Goal: Check status: Check status

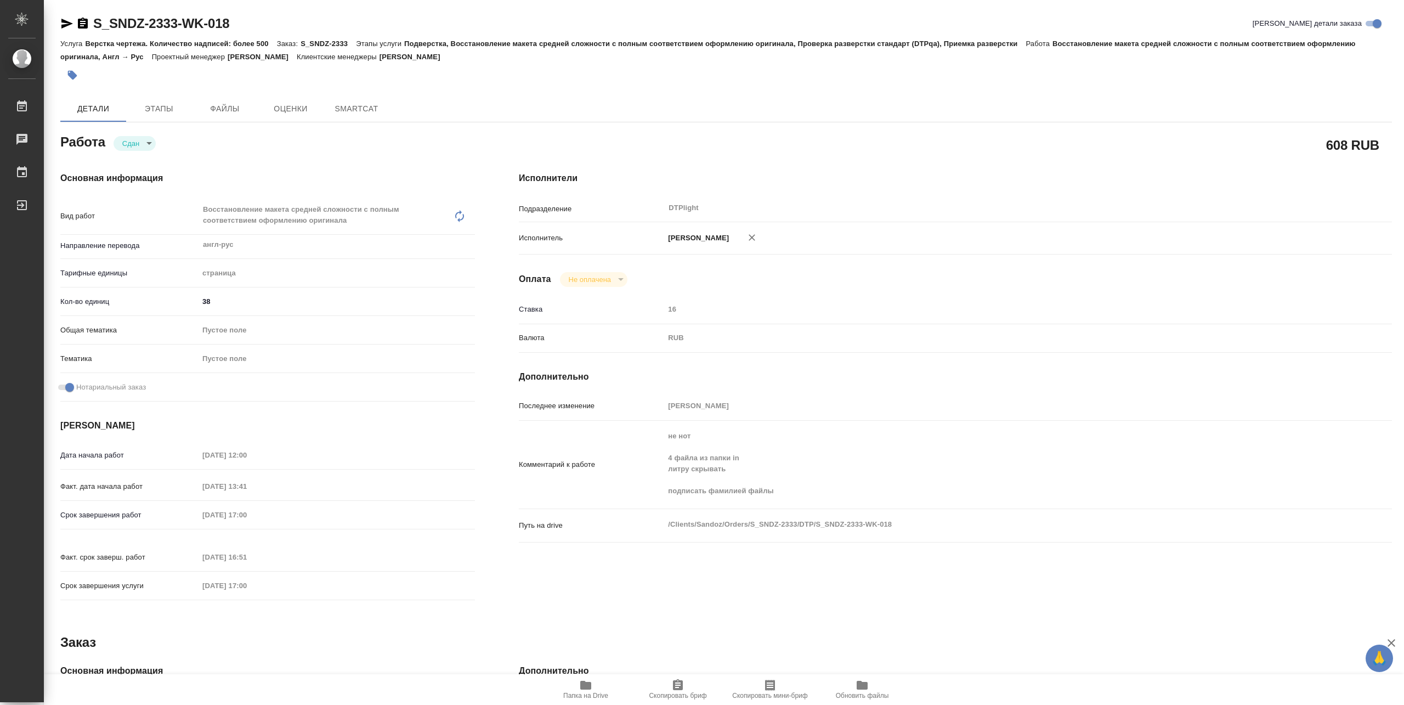
type textarea "x"
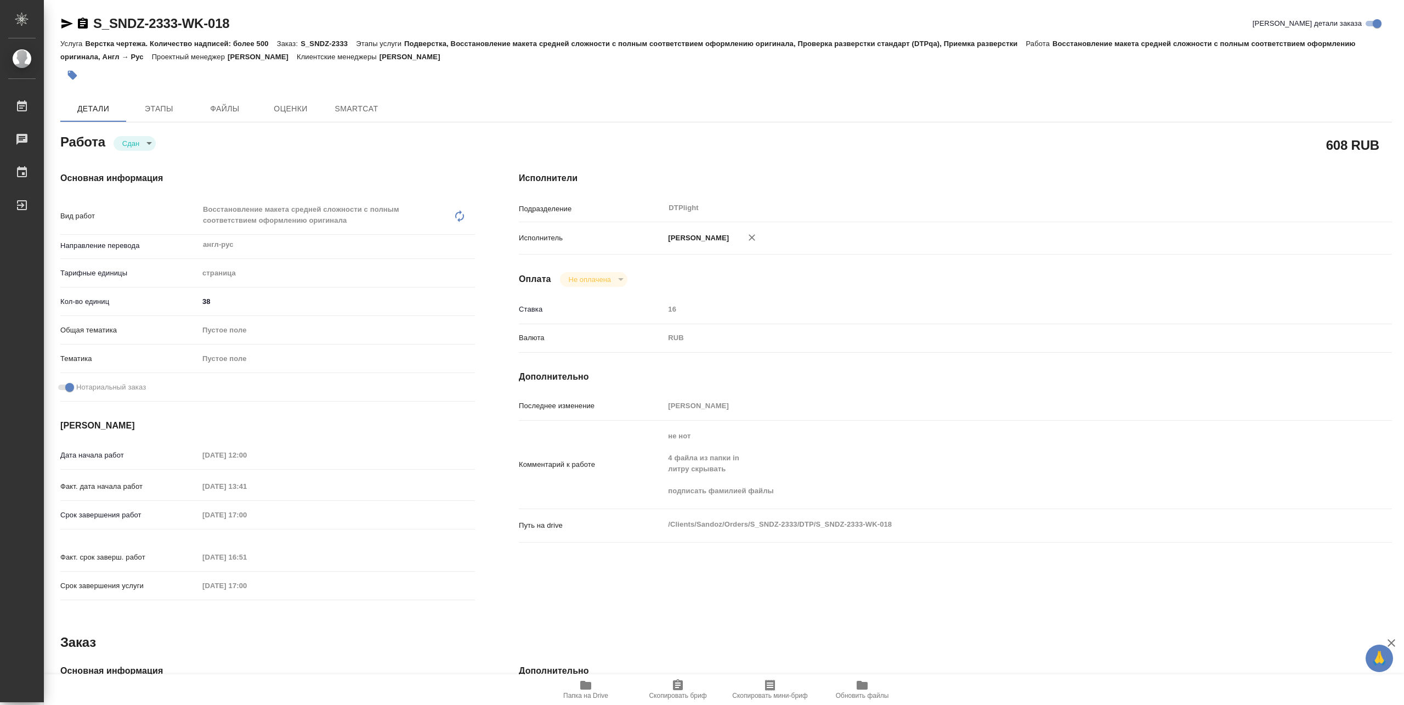
type textarea "x"
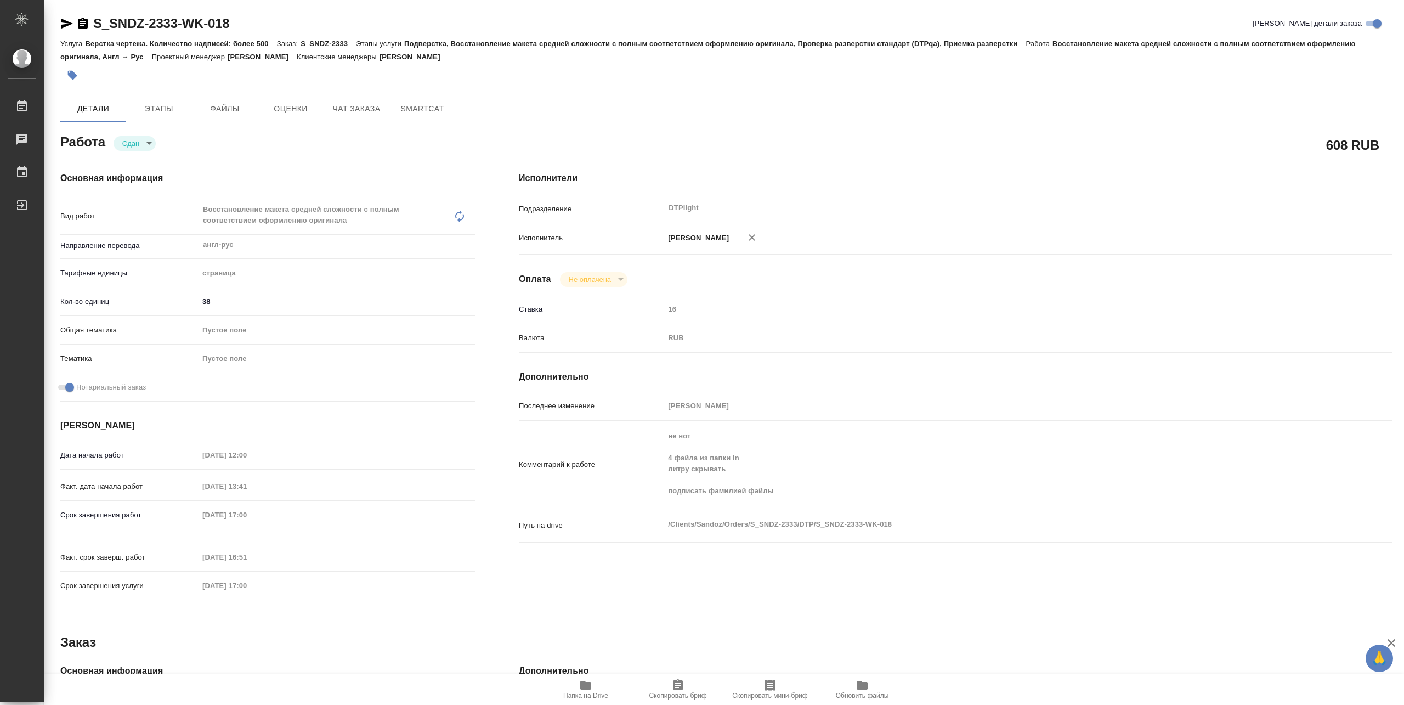
type textarea "x"
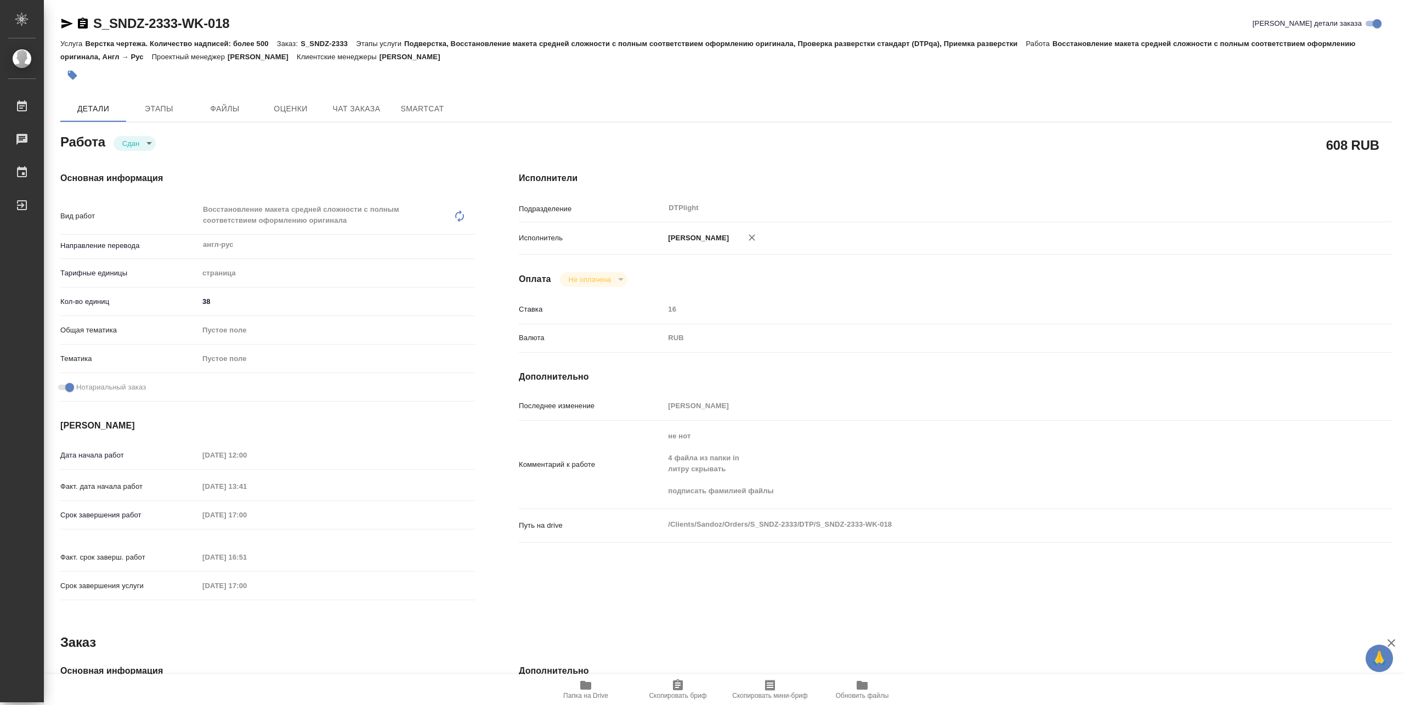
type textarea "x"
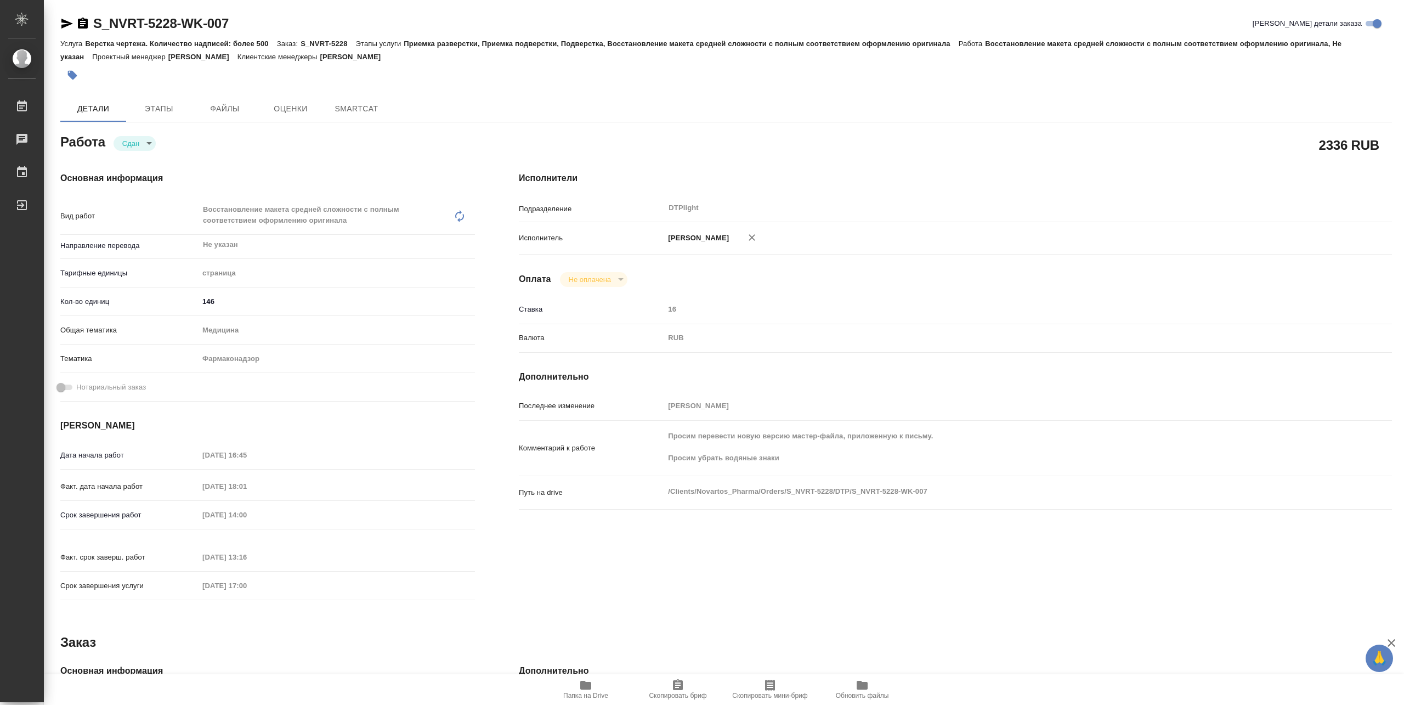
type textarea "x"
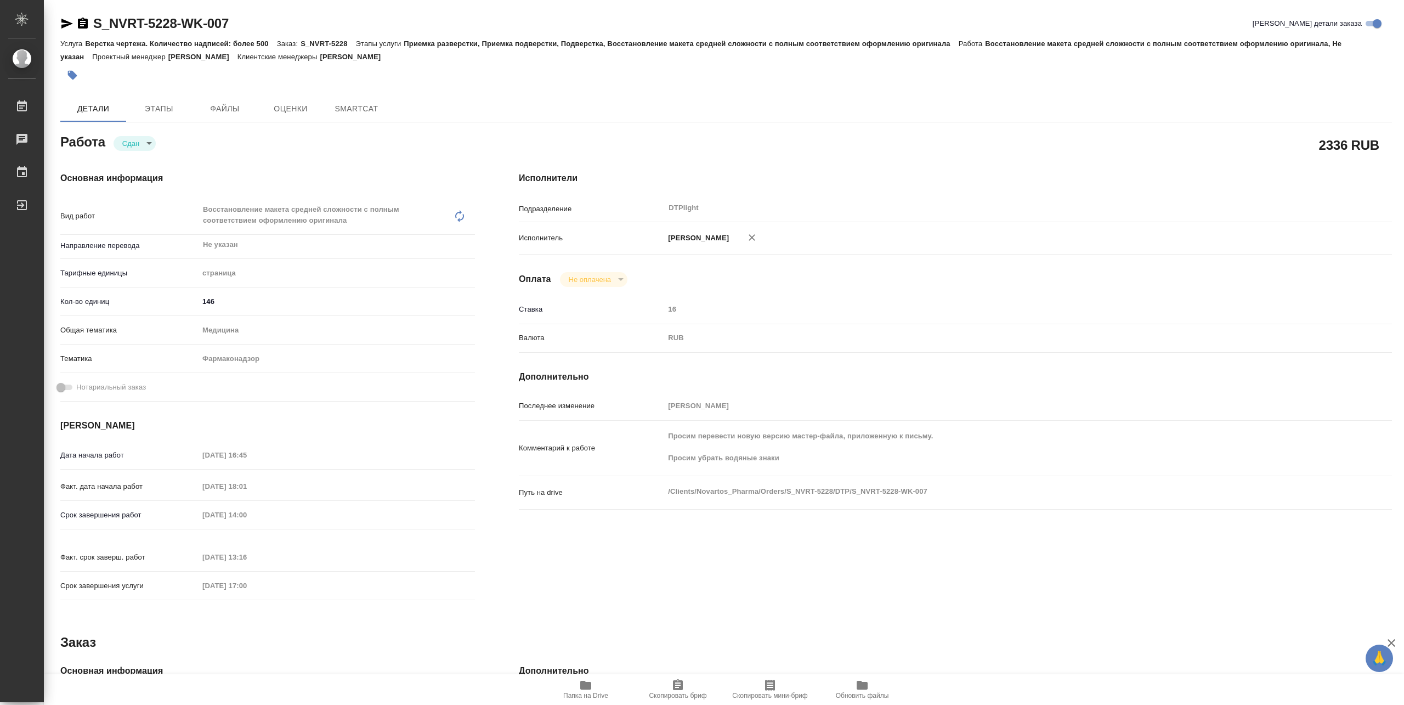
type textarea "x"
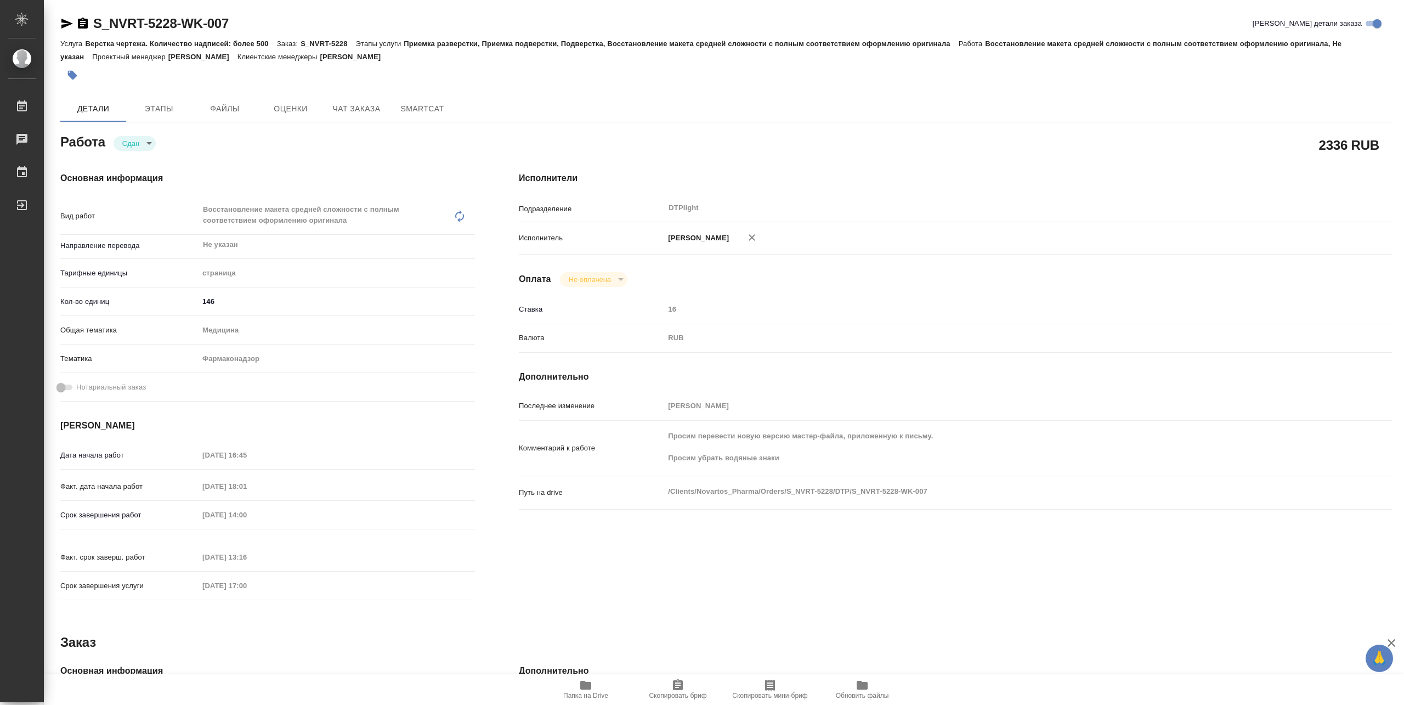
type textarea "x"
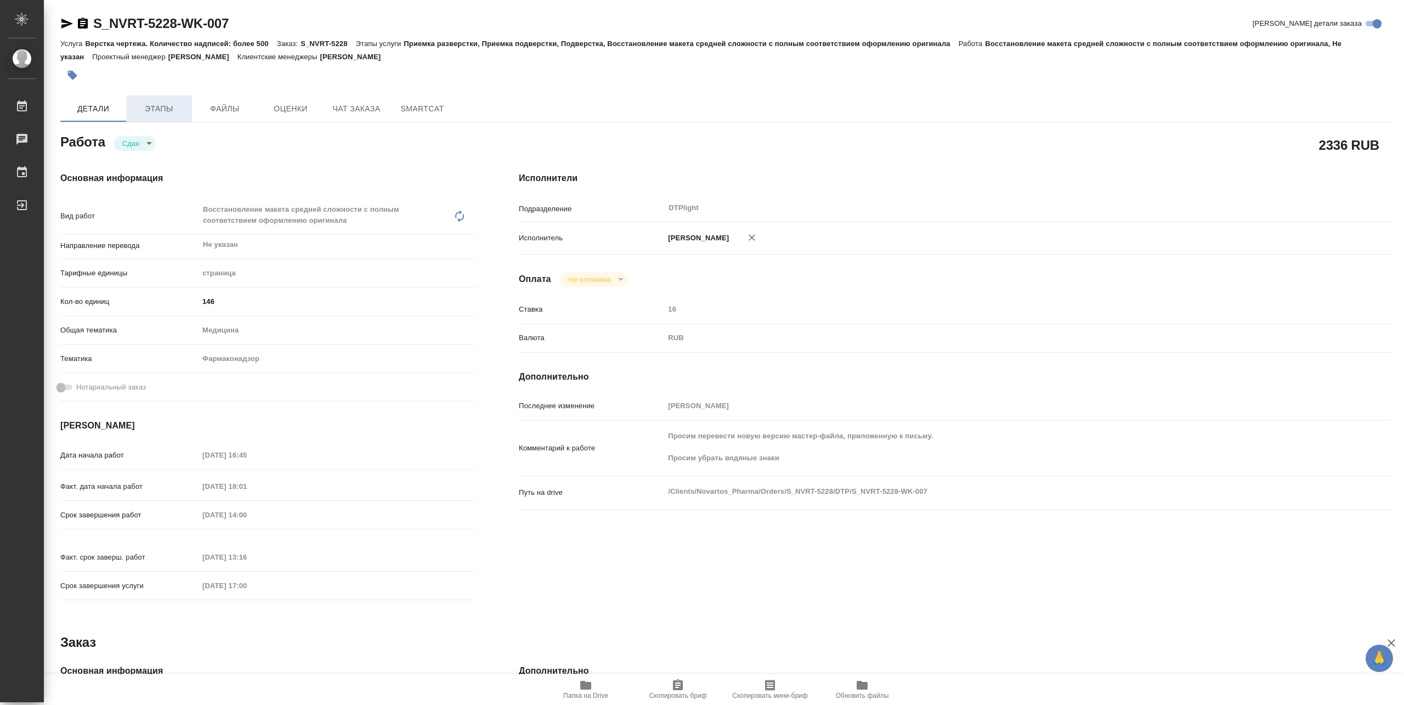
type textarea "x"
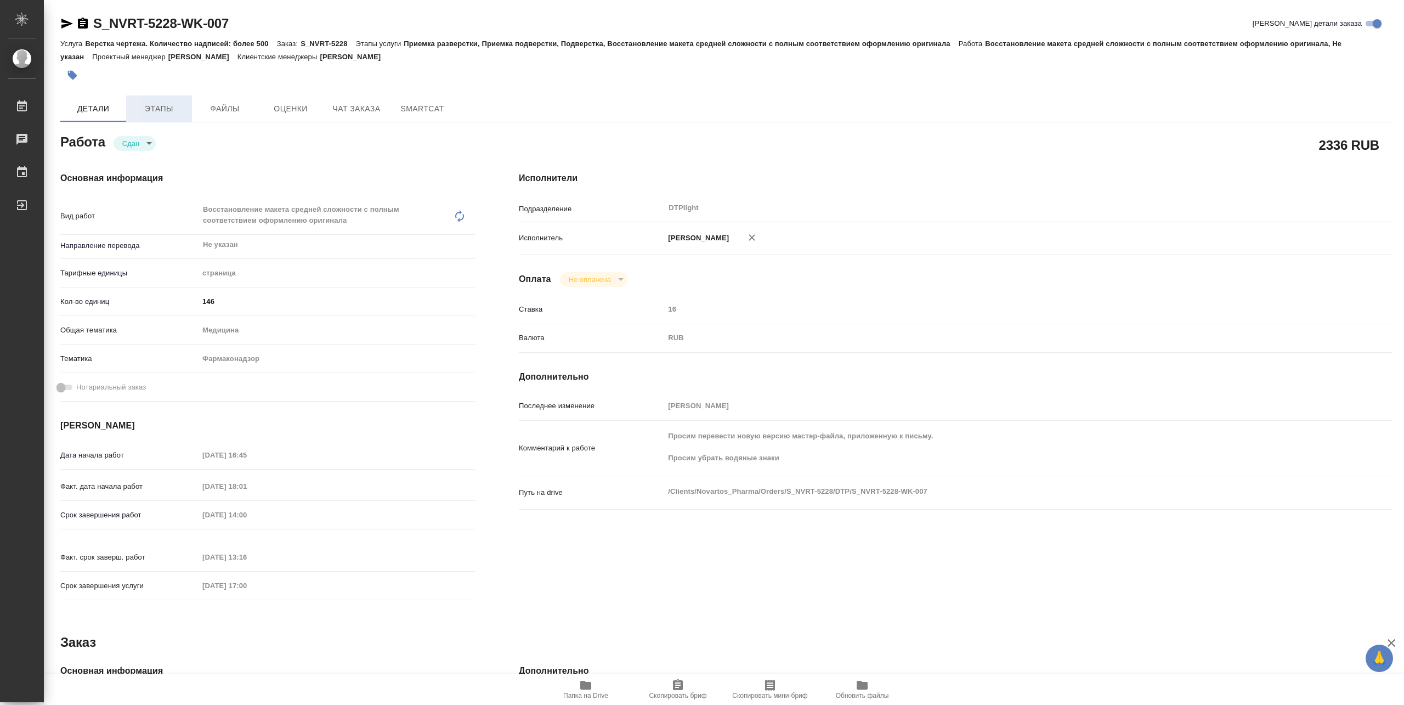
click at [184, 106] on span "Этапы" at bounding box center [159, 109] width 53 height 14
